Goal: Task Accomplishment & Management: Use online tool/utility

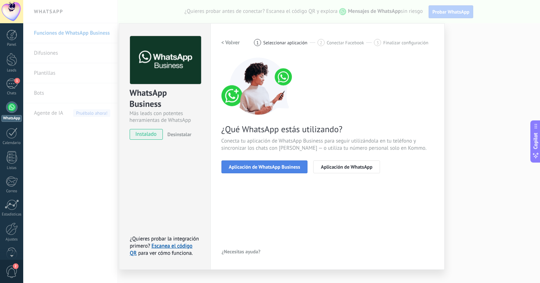
click at [264, 172] on button "Aplicación de WhatsApp Business" at bounding box center [264, 166] width 86 height 13
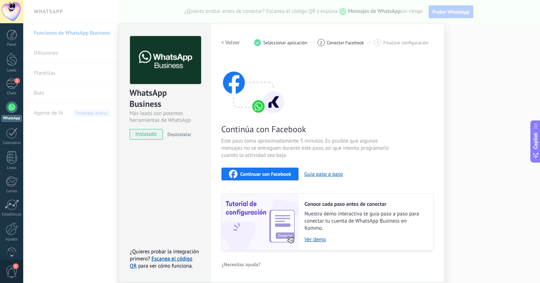
scroll to position [26, 0]
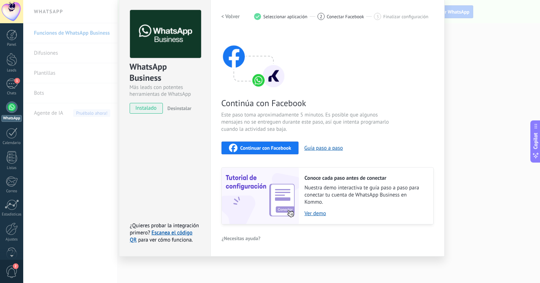
click at [279, 145] on span "Continuar con Facebook" at bounding box center [265, 147] width 51 height 5
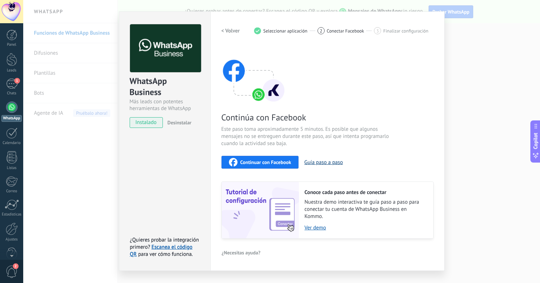
scroll to position [0, 0]
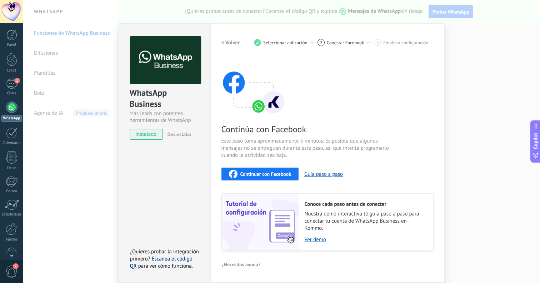
click at [170, 257] on link "Escanea el código QR" at bounding box center [161, 262] width 62 height 14
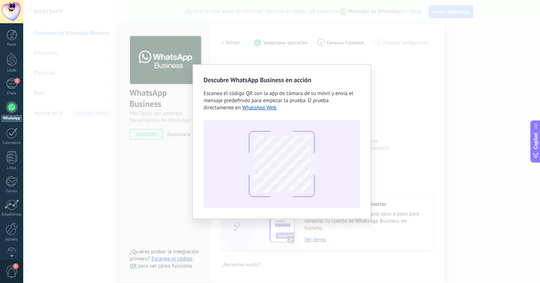
click at [289, 56] on div "Descubre WhatsApp Business en acción Escanea el código QR con la app [PERSON_NA…" at bounding box center [281, 141] width 517 height 283
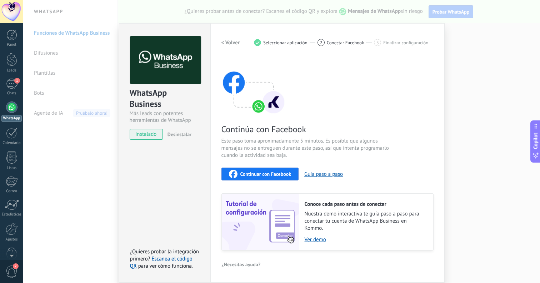
click at [437, 68] on div "Configuraciones Autorizaciones This tab logs the users who have granted integra…" at bounding box center [327, 152] width 234 height 259
click at [327, 43] on span "Conectar Facebook" at bounding box center [345, 42] width 37 height 5
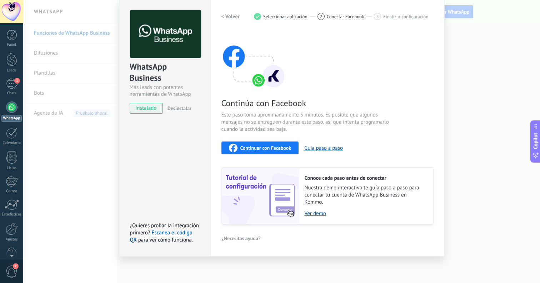
click at [81, 216] on div "WhatsApp Business Más leads con potentes herramientas de WhatsApp instalado Des…" at bounding box center [281, 141] width 517 height 283
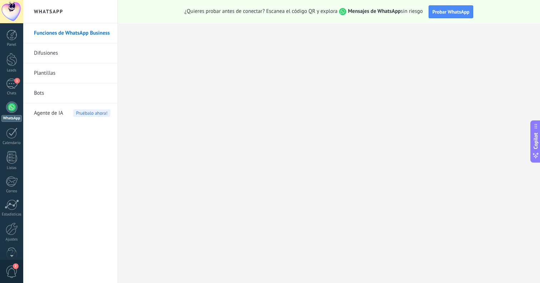
click at [12, 111] on div at bounding box center [11, 106] width 11 height 11
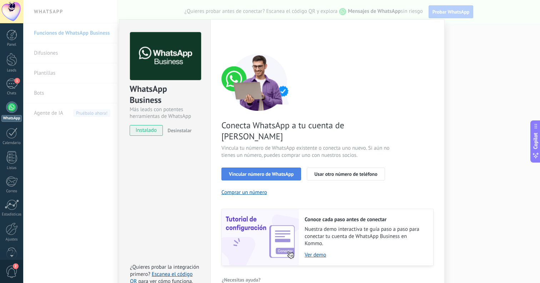
scroll to position [20, 0]
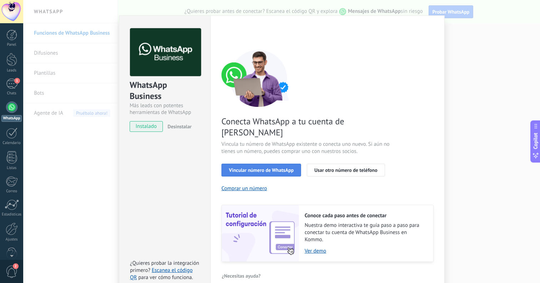
click at [252, 167] on span "Vincular número de WhatsApp" at bounding box center [261, 169] width 65 height 5
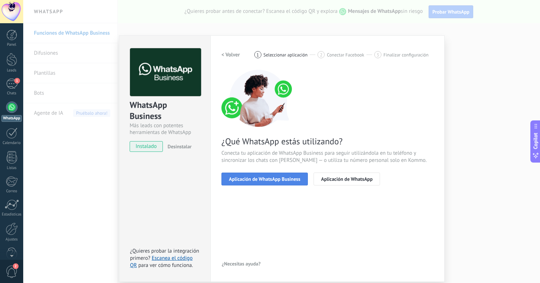
click at [263, 179] on span "Aplicación de WhatsApp Business" at bounding box center [264, 178] width 71 height 5
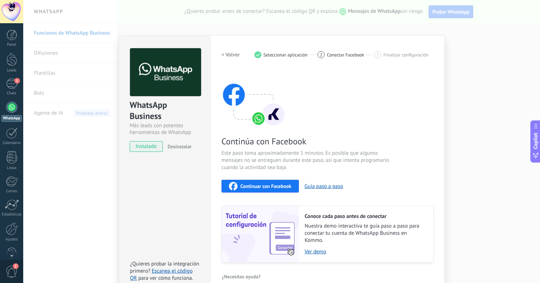
scroll to position [11, 0]
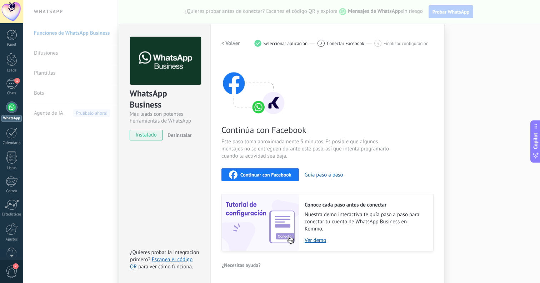
click at [268, 174] on span "Continuar con Facebook" at bounding box center [265, 174] width 51 height 5
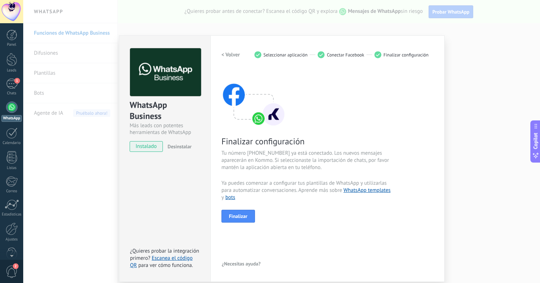
scroll to position [0, 0]
click at [250, 212] on button "Finalizar" at bounding box center [238, 216] width 34 height 13
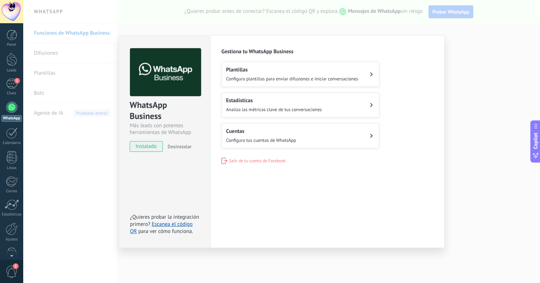
click at [447, 161] on div "WhatsApp Business Más leads con potentes herramientas de WhatsApp instalado Des…" at bounding box center [281, 141] width 517 height 283
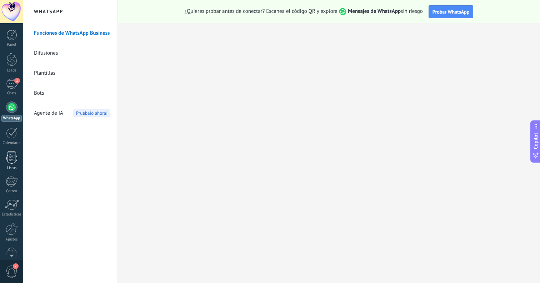
click at [14, 155] on div at bounding box center [11, 157] width 11 height 12
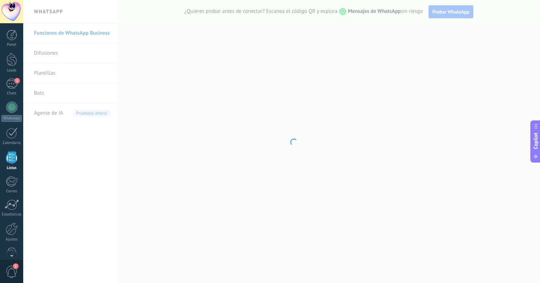
click at [14, 155] on div at bounding box center [11, 157] width 11 height 12
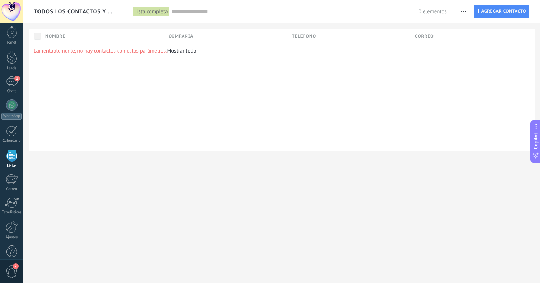
scroll to position [14, 0]
click at [13, 269] on span "2" at bounding box center [12, 271] width 12 height 12
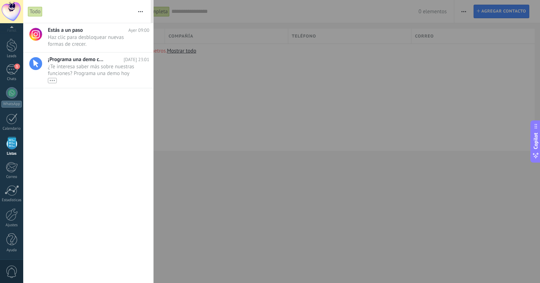
click at [289, 180] on div at bounding box center [270, 141] width 540 height 283
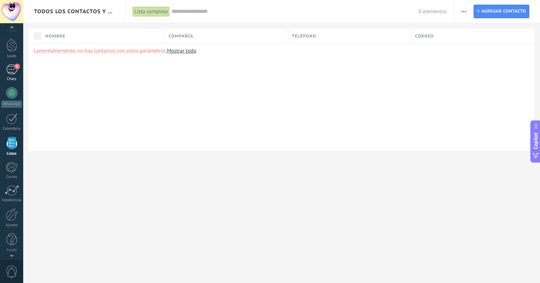
scroll to position [0, 0]
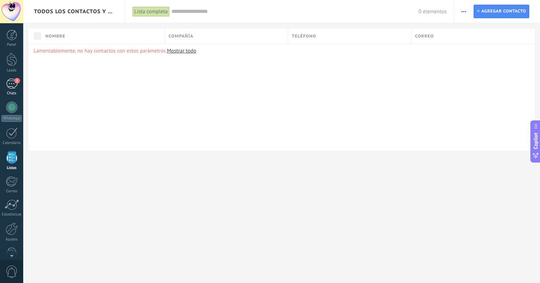
click at [14, 87] on div "1" at bounding box center [11, 84] width 11 height 10
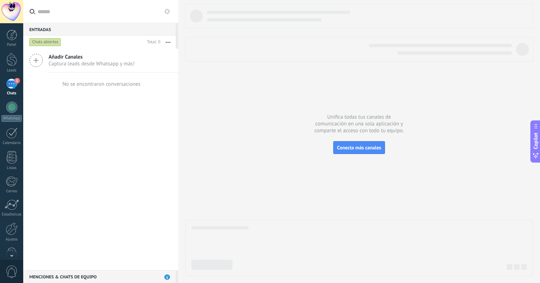
click at [232, 89] on div at bounding box center [358, 140] width 347 height 272
click at [16, 11] on div at bounding box center [11, 11] width 23 height 23
